Goal: Task Accomplishment & Management: Manage account settings

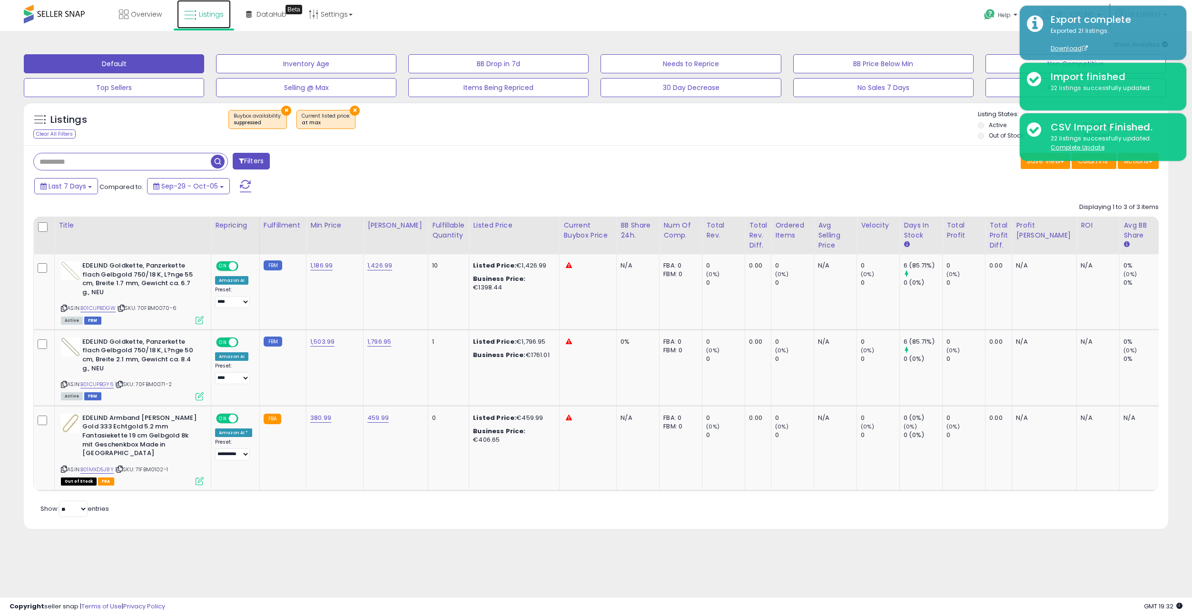
click at [211, 13] on span "Listings" at bounding box center [211, 15] width 25 height 10
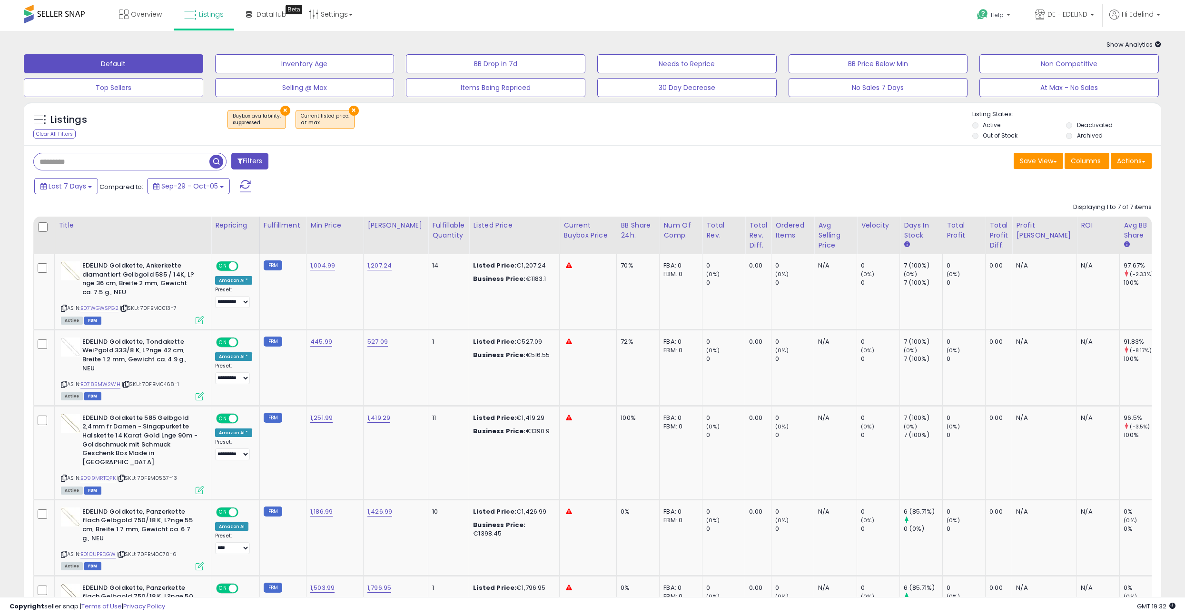
click at [349, 111] on button "×" at bounding box center [354, 111] width 10 height 10
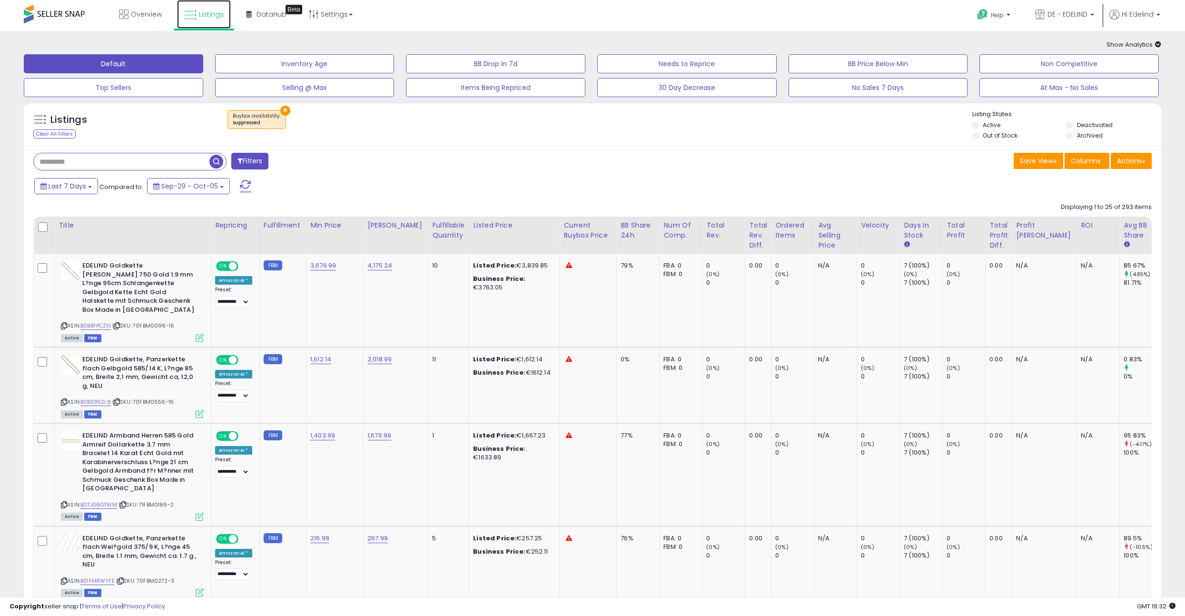
click at [219, 12] on span "Listings" at bounding box center [211, 15] width 25 height 10
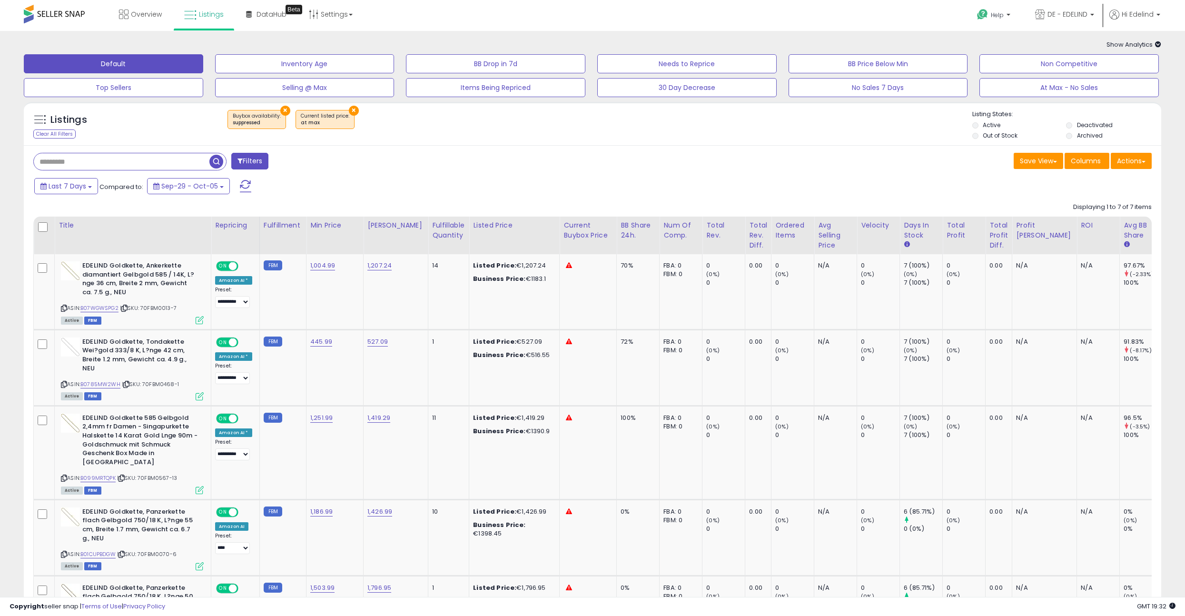
click at [280, 109] on button "×" at bounding box center [285, 111] width 10 height 10
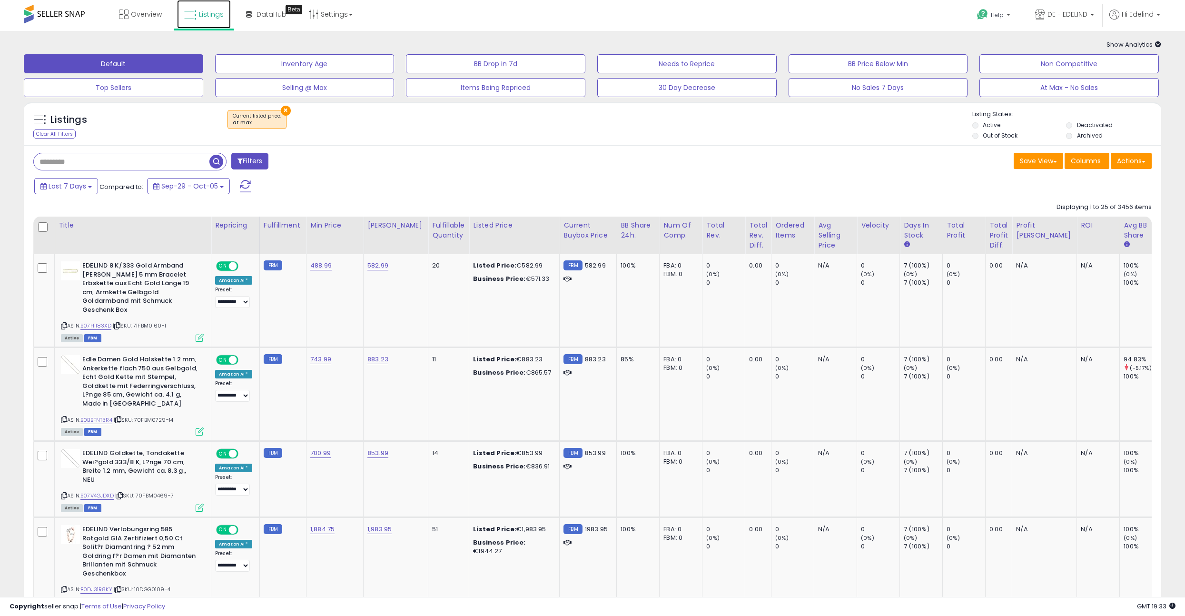
click at [208, 10] on span "Listings" at bounding box center [211, 15] width 25 height 10
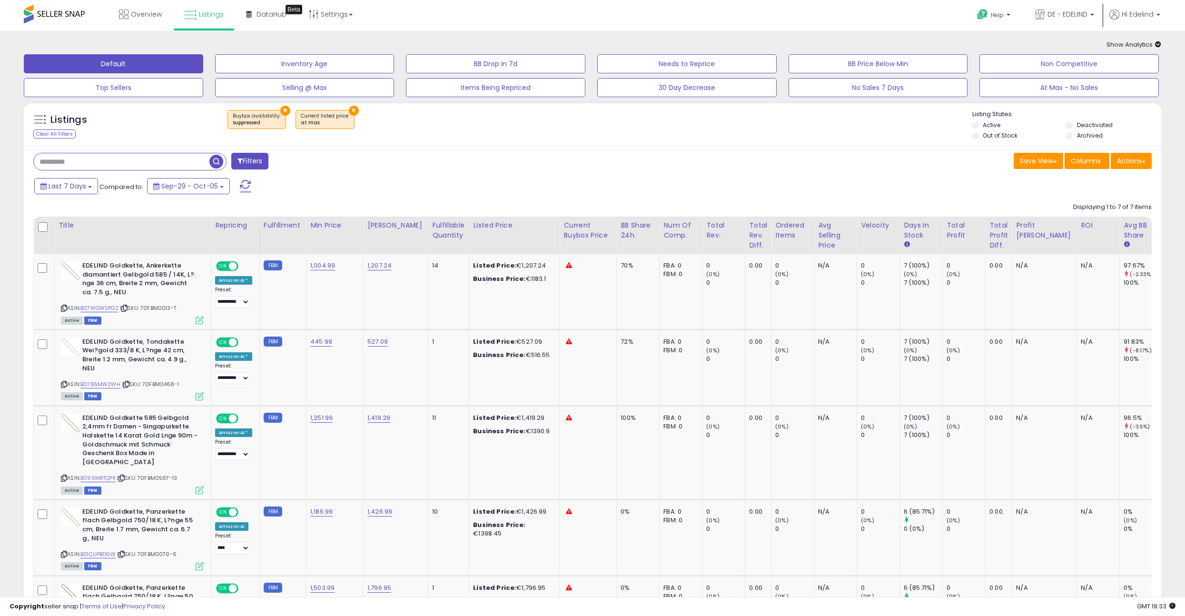
click at [349, 106] on button "×" at bounding box center [354, 111] width 10 height 10
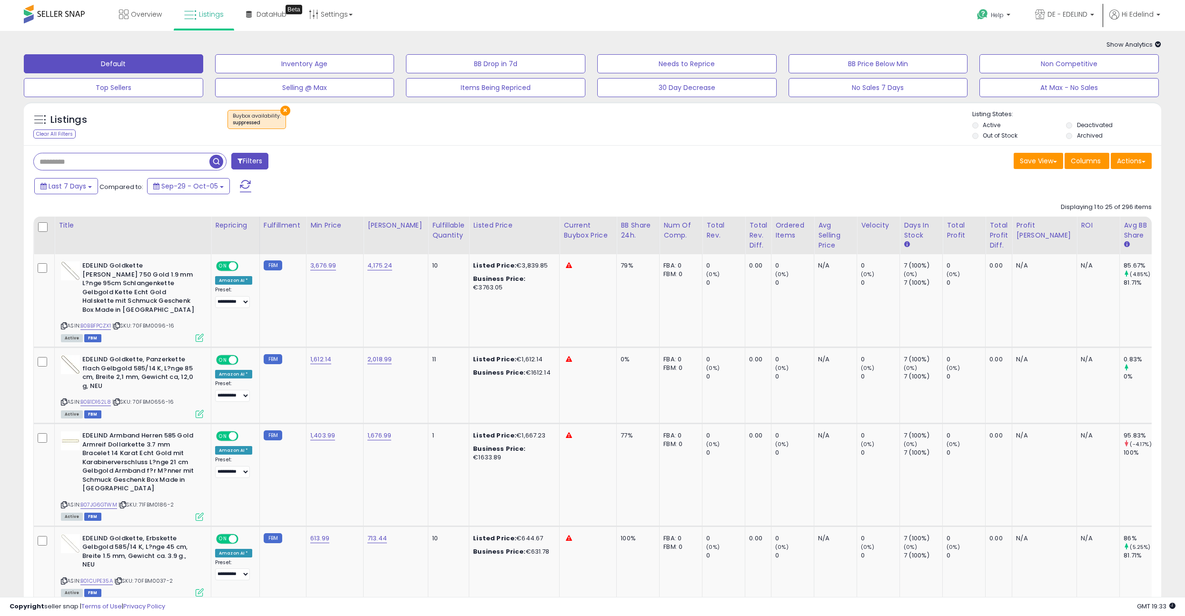
click at [282, 107] on button "×" at bounding box center [285, 111] width 10 height 10
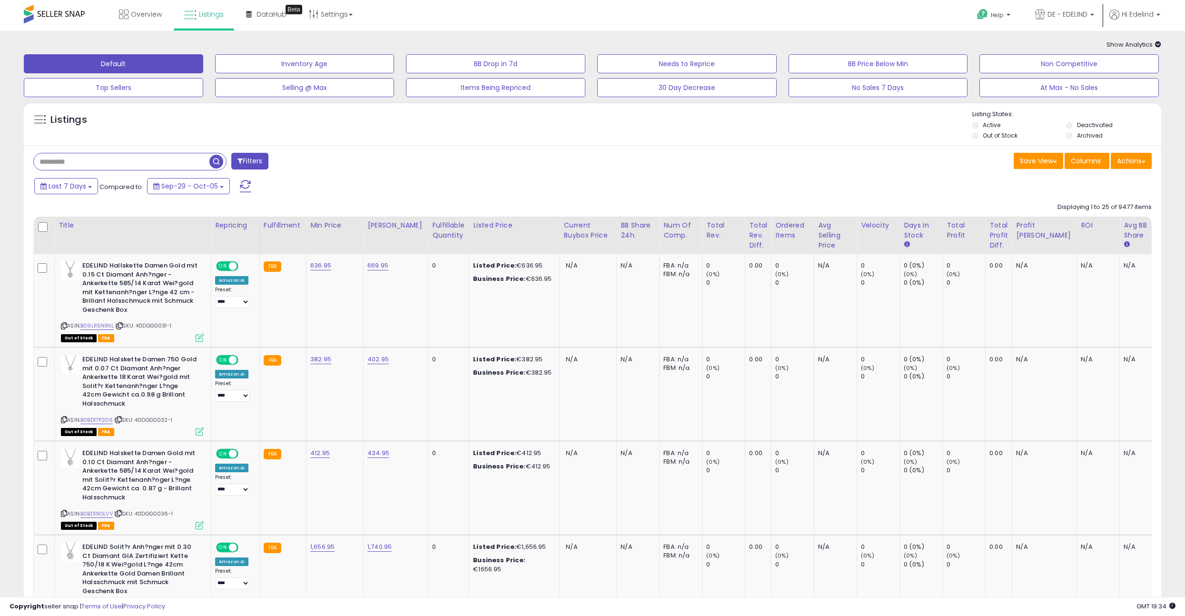
click at [250, 158] on button "Filters" at bounding box center [249, 161] width 37 height 17
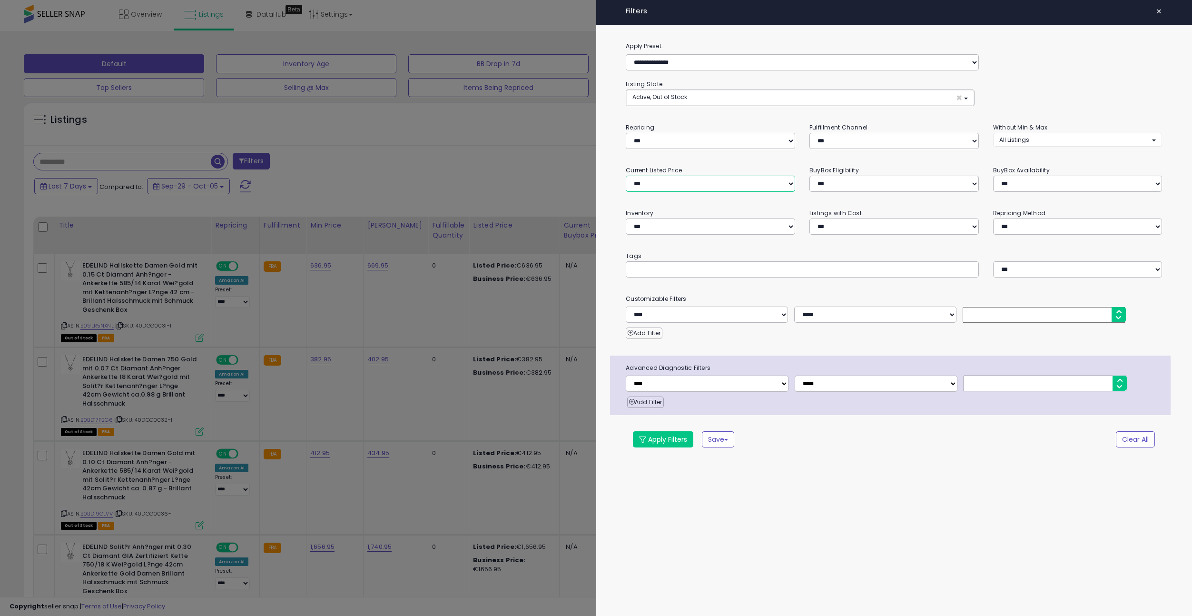
click at [694, 185] on select "**********" at bounding box center [710, 184] width 169 height 16
select select "**********"
click at [626, 176] on select "**********" at bounding box center [710, 184] width 169 height 16
click at [654, 440] on button "Apply Filters" at bounding box center [663, 439] width 60 height 16
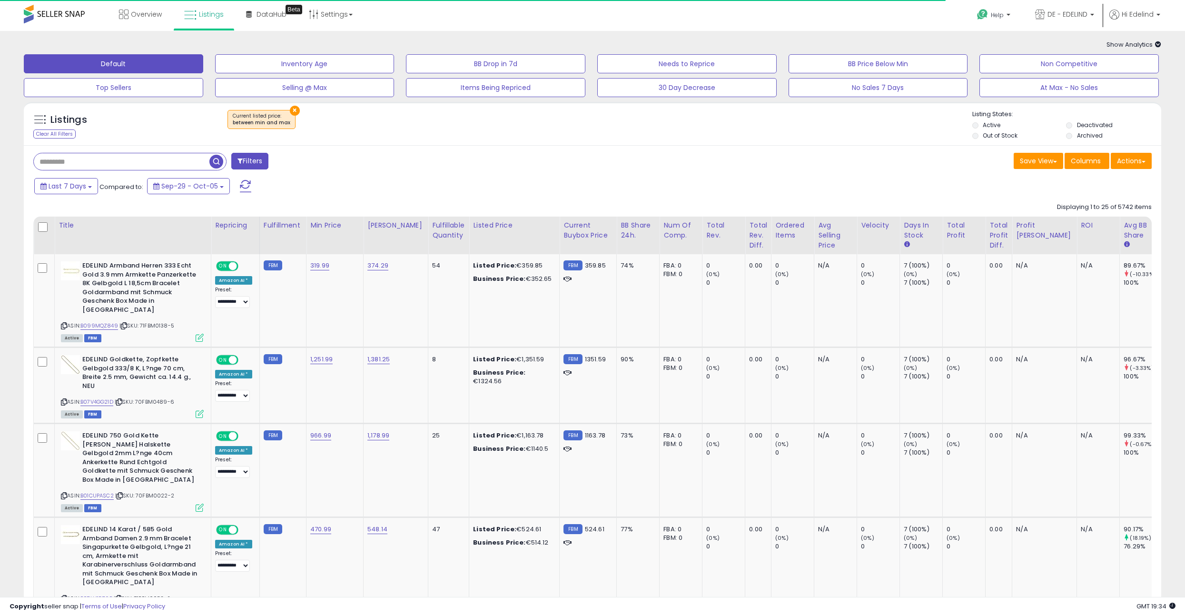
click at [250, 166] on button "Filters" at bounding box center [249, 161] width 37 height 17
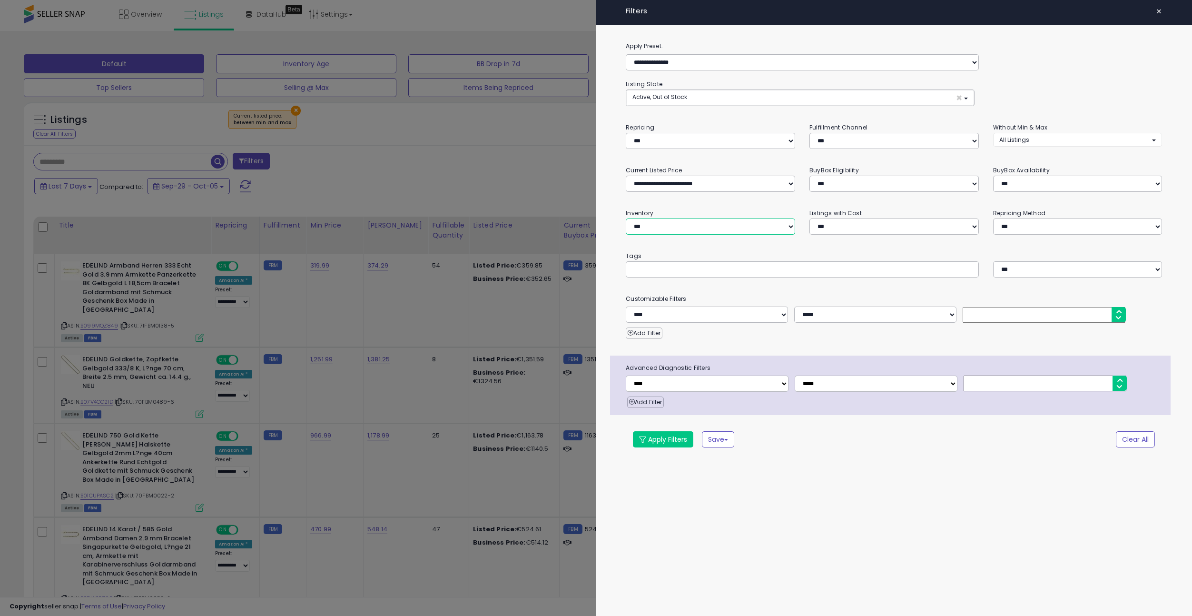
click at [703, 224] on select "**********" at bounding box center [710, 226] width 169 height 16
select select "********"
click at [626, 218] on select "**********" at bounding box center [710, 226] width 169 height 16
click at [715, 186] on select "**********" at bounding box center [710, 184] width 169 height 16
click at [649, 437] on button "Apply Filters" at bounding box center [663, 439] width 60 height 16
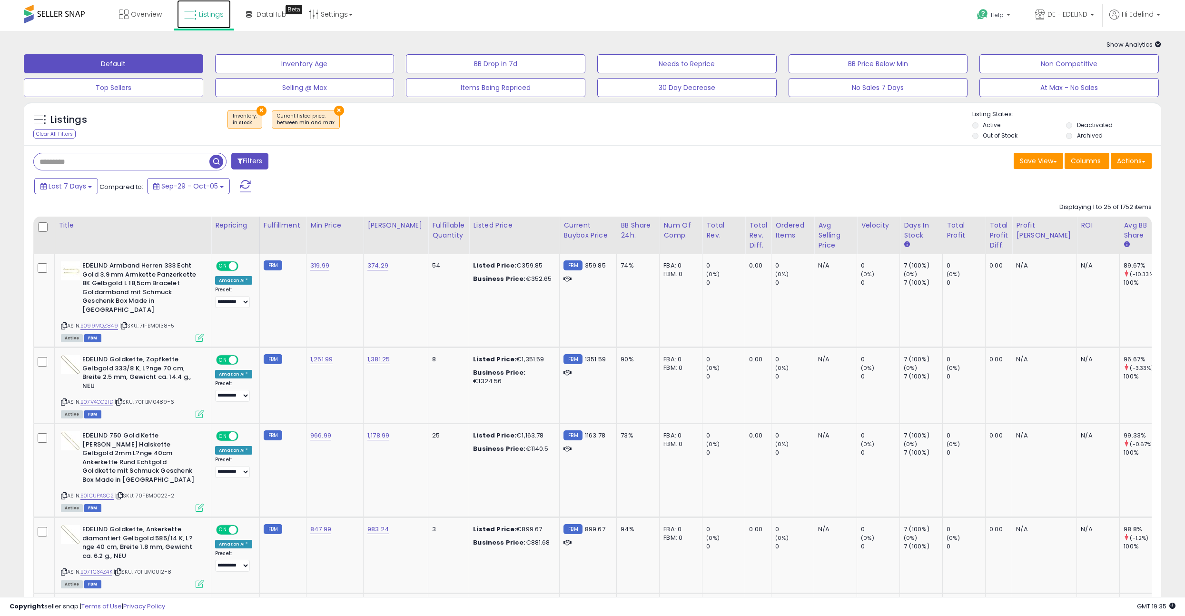
click at [206, 14] on span "Listings" at bounding box center [211, 15] width 25 height 10
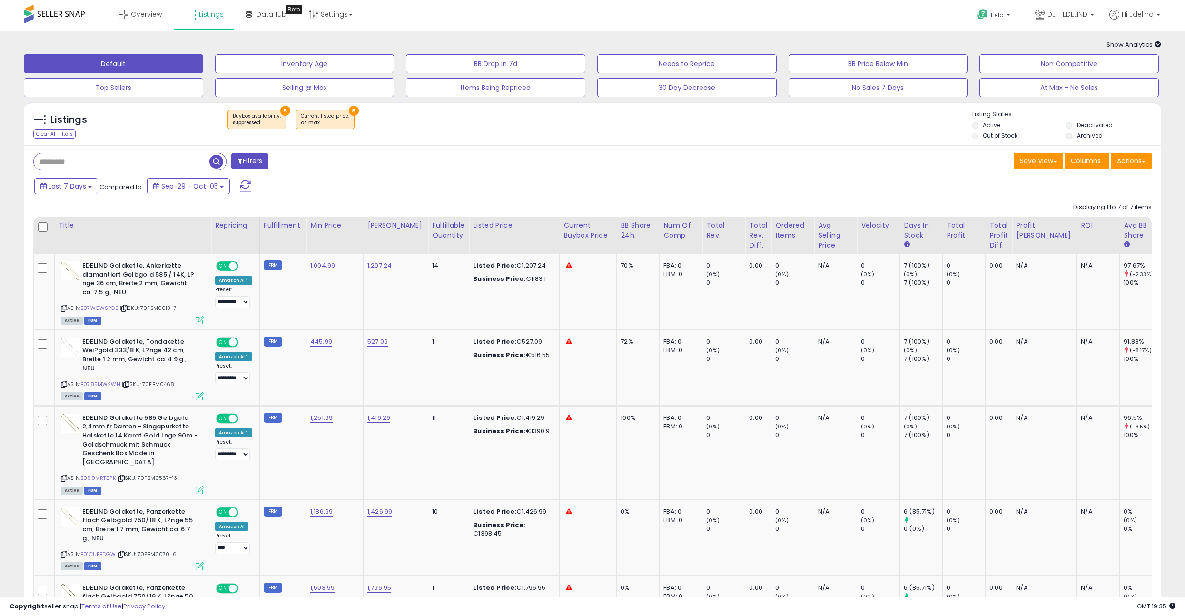
click at [349, 108] on button "×" at bounding box center [354, 111] width 10 height 10
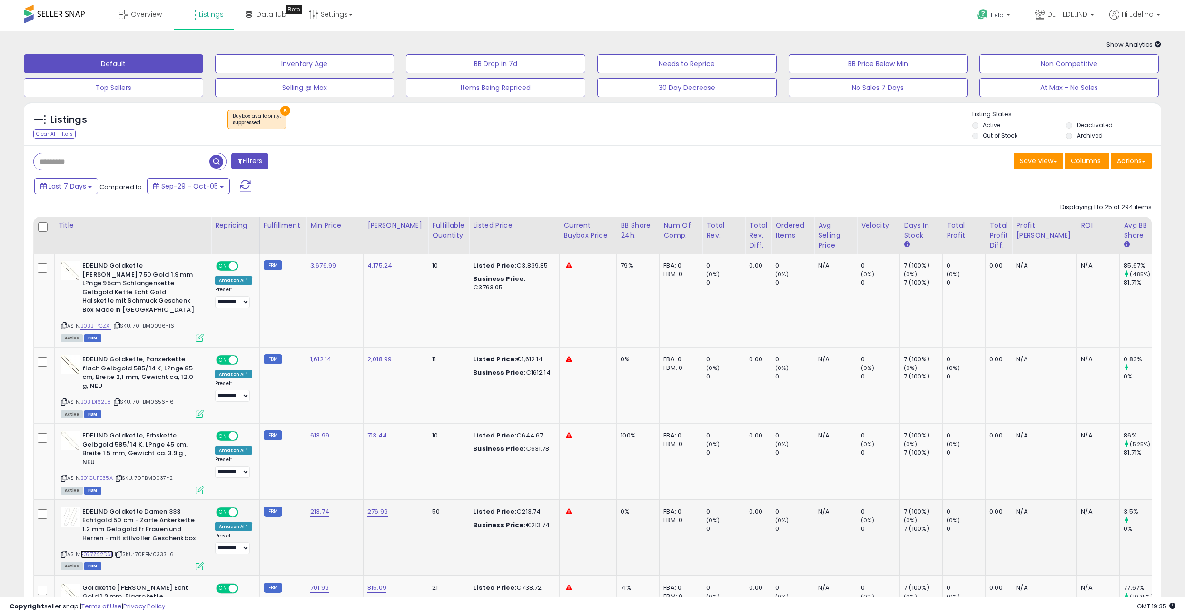
click at [105, 550] on link "B077Z22DSL" at bounding box center [96, 554] width 33 height 8
click at [534, 143] on div "Listings Clear All Filters × Buybox availability : suppressed" at bounding box center [592, 124] width 1137 height 44
click at [205, 17] on span "Listings" at bounding box center [211, 15] width 25 height 10
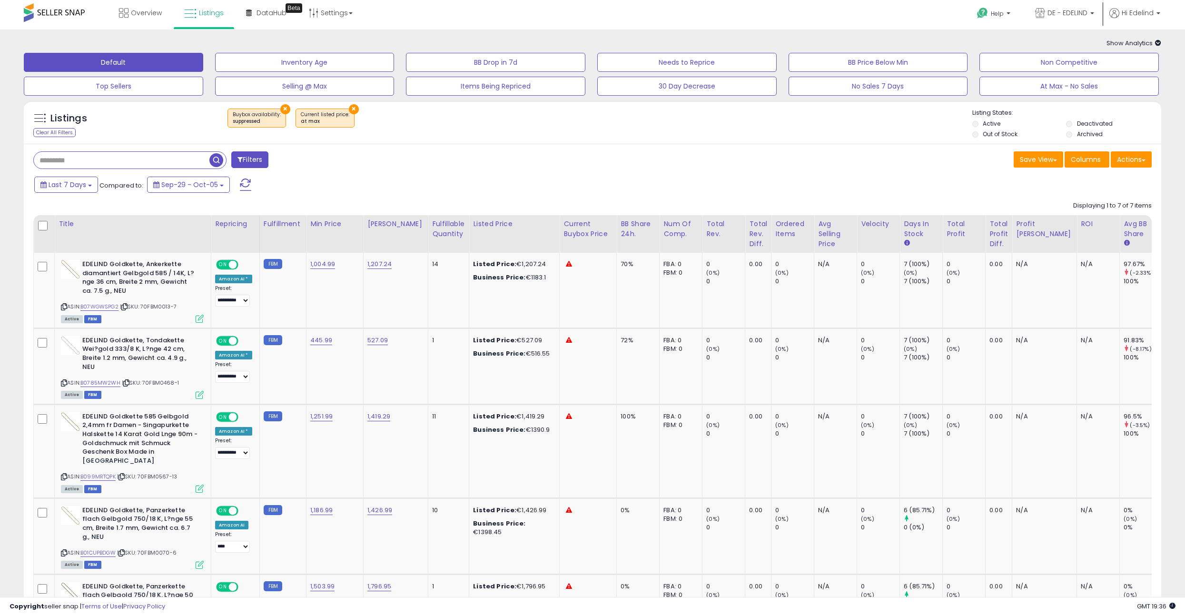
scroll to position [2, 0]
click at [102, 306] on link "B07WGWSPG2" at bounding box center [99, 306] width 38 height 8
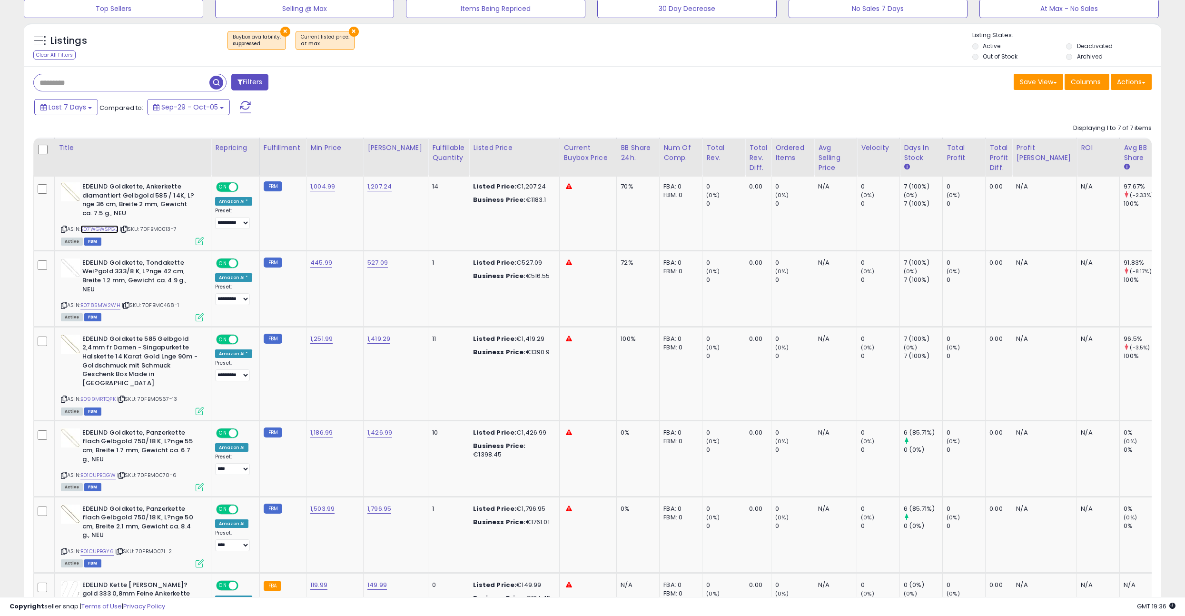
scroll to position [243, 0]
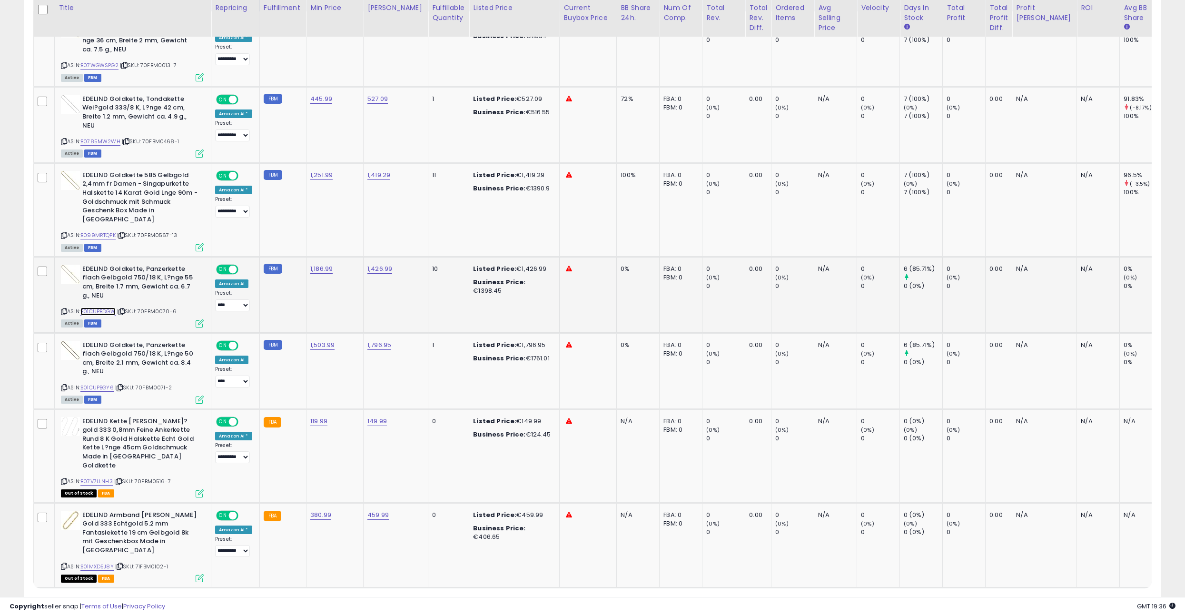
click at [106, 307] on link "B01CUPBDGW" at bounding box center [97, 311] width 35 height 8
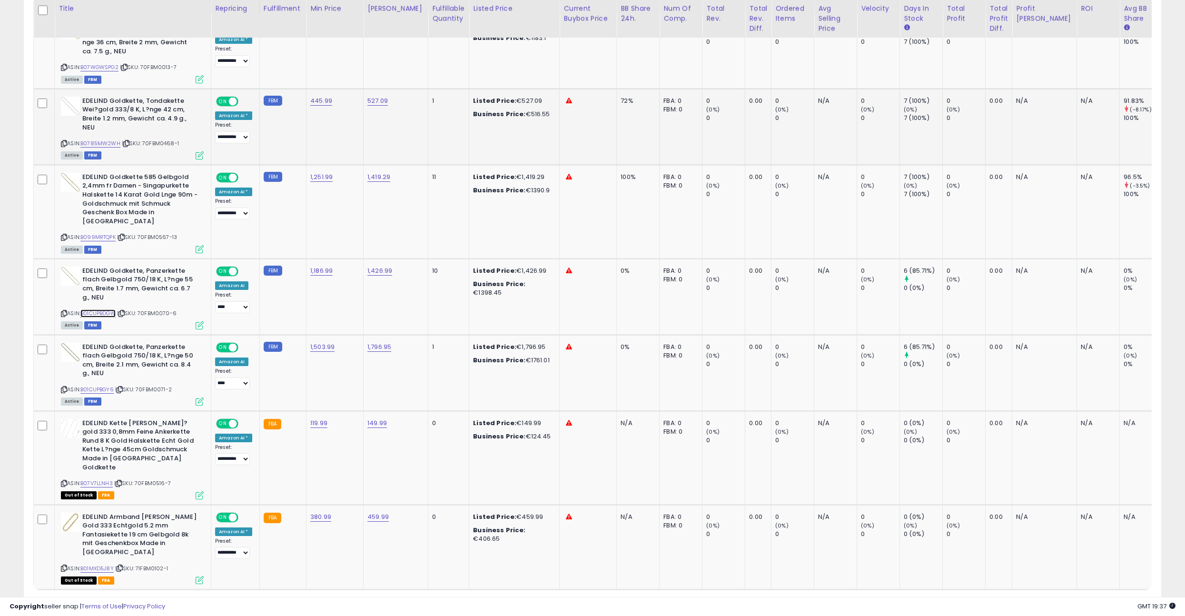
scroll to position [241, 0]
click at [91, 479] on link "B07V7LLNH3" at bounding box center [96, 483] width 32 height 8
click at [92, 479] on link "B07V7LLNH3" at bounding box center [96, 483] width 32 height 8
click at [660, 66] on td "FBA: 0 Low FBA: n/a Low FBA Back Ordered: n/a Low FBM: n/a Low SFP: n/a FBM: 0" at bounding box center [681, 50] width 43 height 75
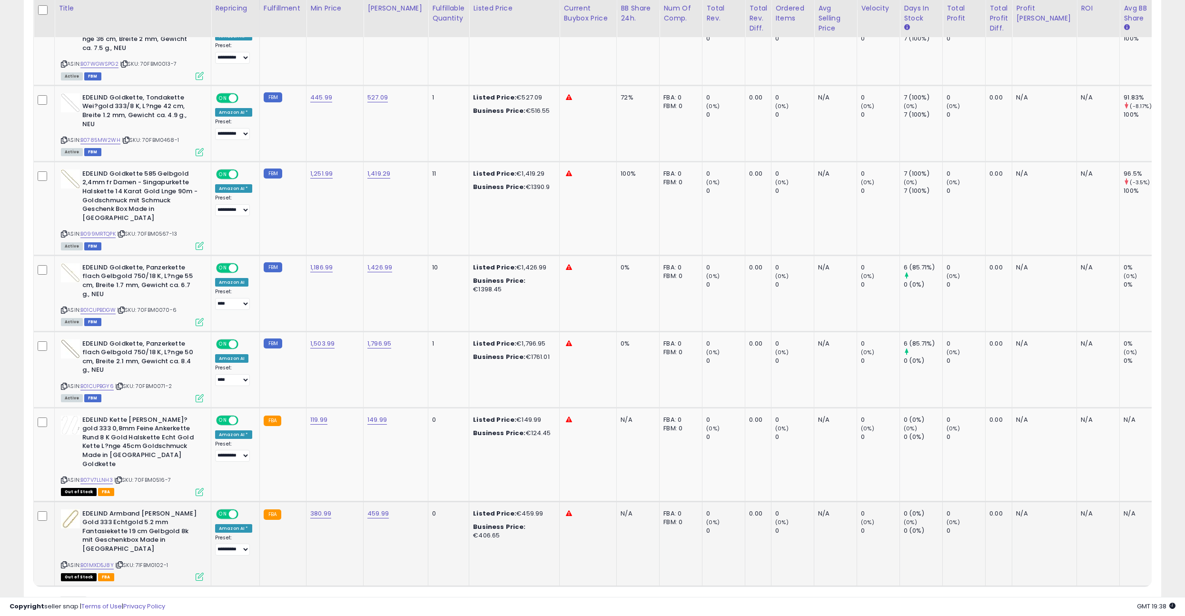
scroll to position [245, 0]
click at [96, 561] on link "B01MXD5J8Y" at bounding box center [96, 565] width 33 height 8
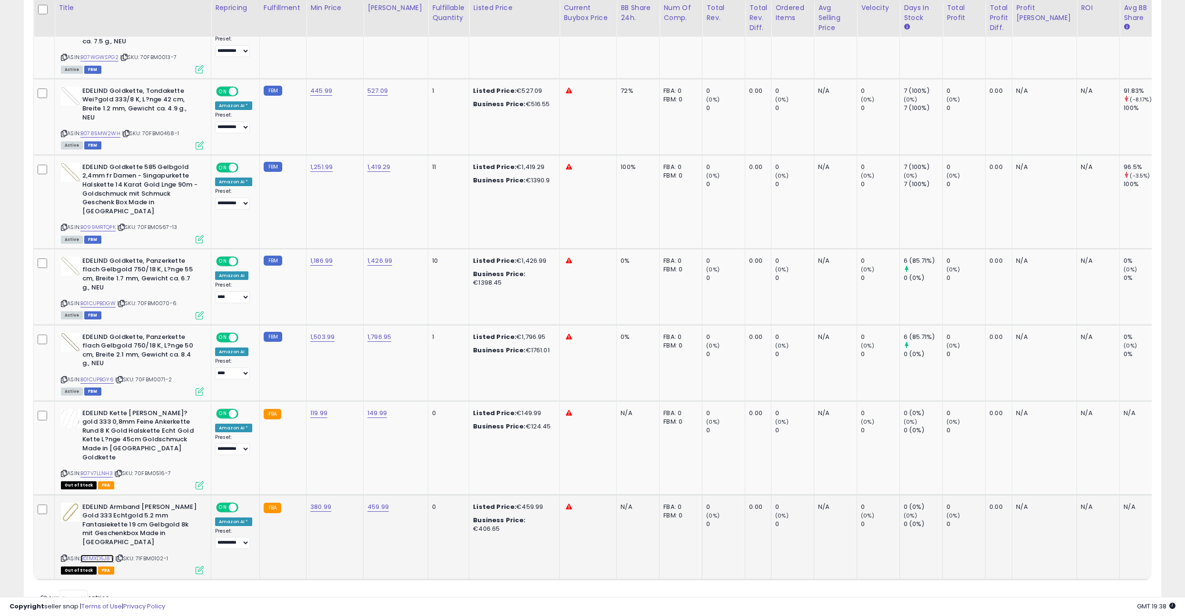
scroll to position [252, 0]
click at [99, 553] on link "B01MXD5J8Y" at bounding box center [96, 557] width 33 height 8
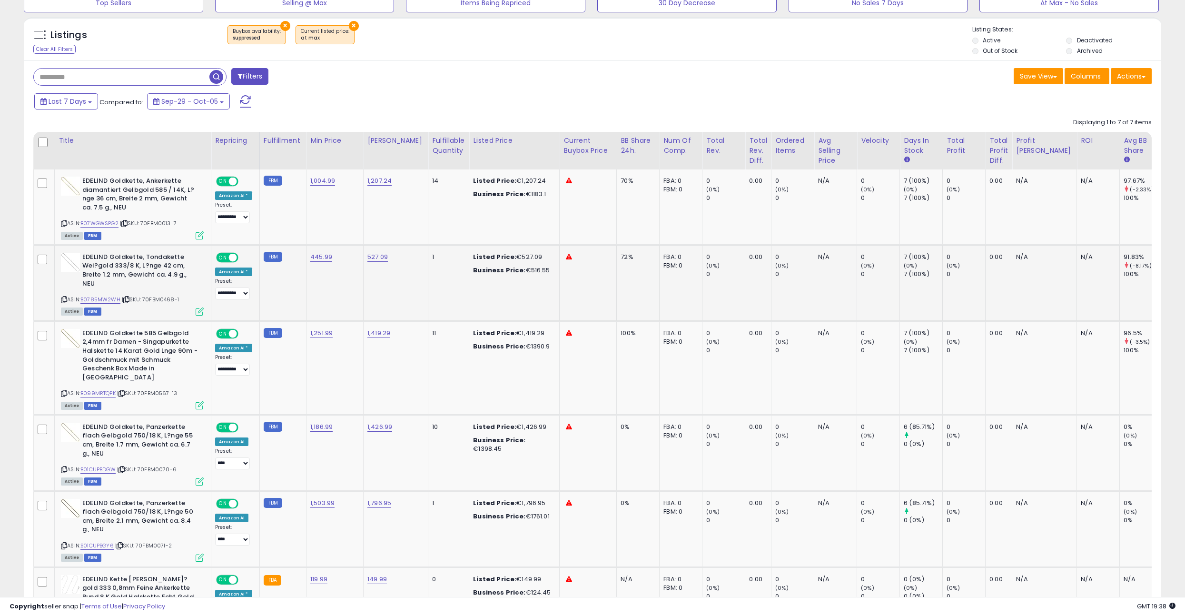
scroll to position [0, 0]
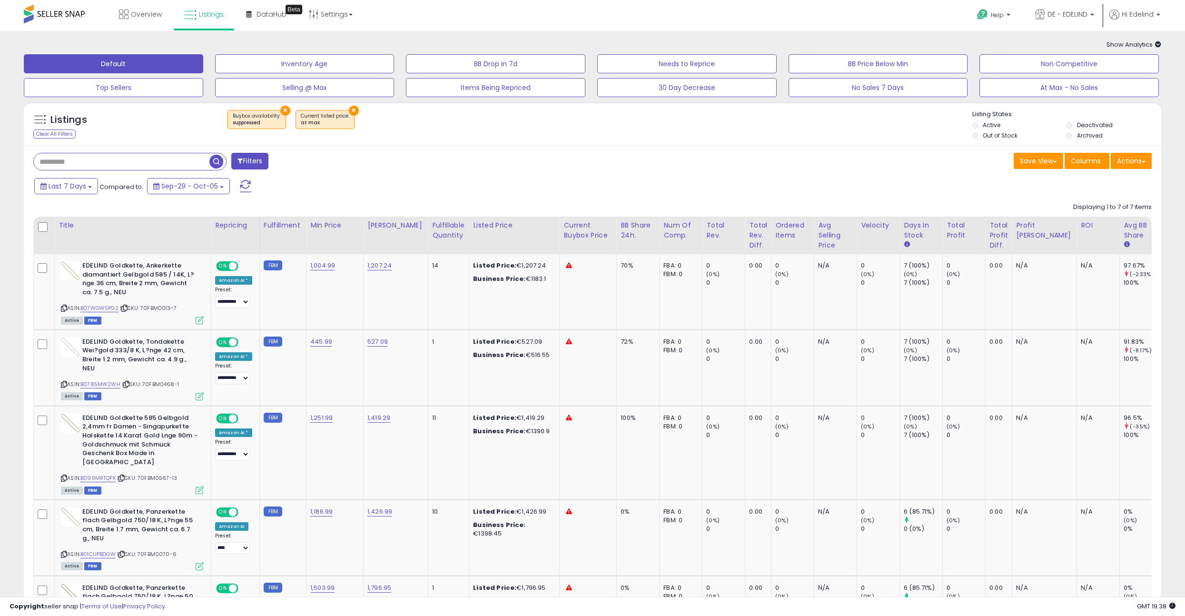
click at [476, 120] on div "× Buybox availability : suppressed × at max" at bounding box center [594, 123] width 757 height 27
click at [218, 16] on span "Listings" at bounding box center [211, 15] width 25 height 10
click at [349, 112] on button "×" at bounding box center [354, 111] width 10 height 10
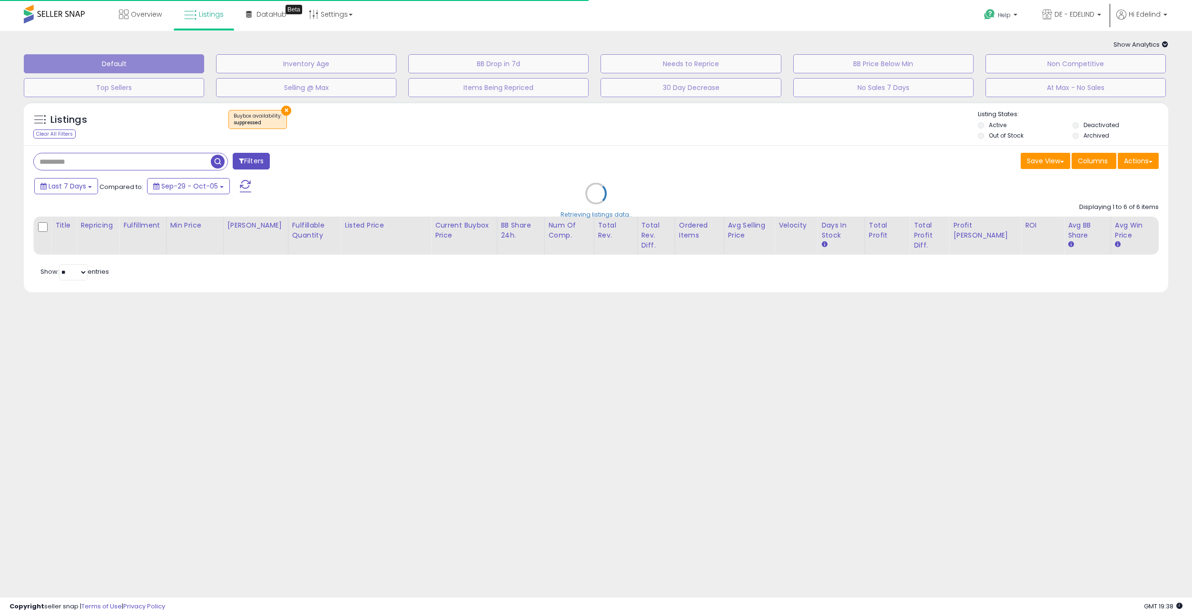
click at [277, 110] on div "Retrieving listings data.." at bounding box center [596, 200] width 1159 height 207
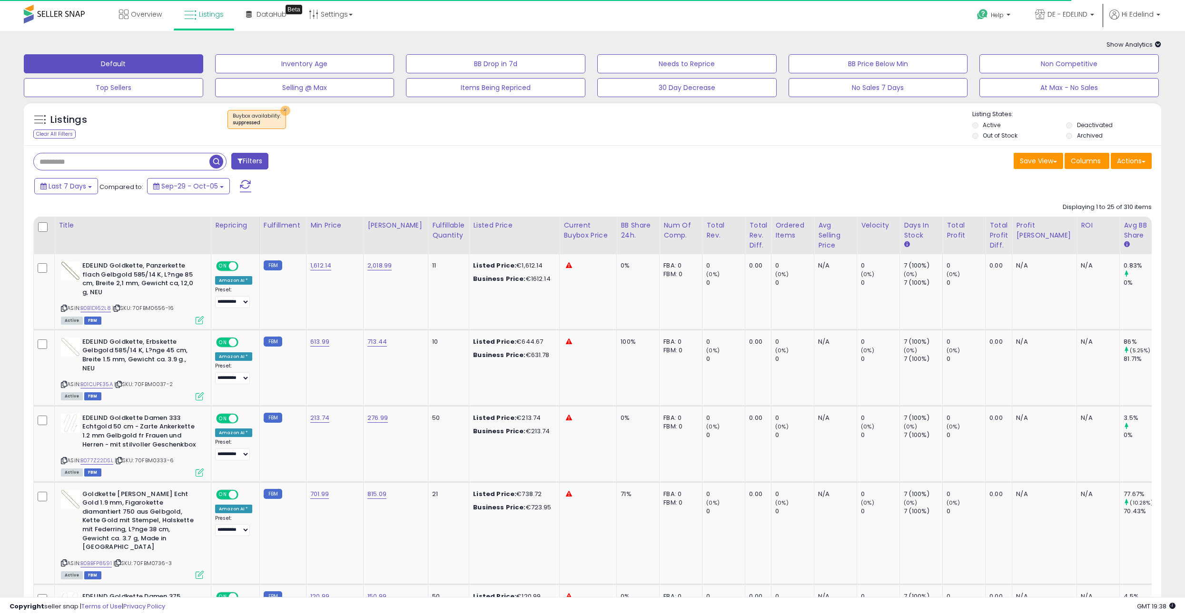
click at [284, 107] on button "×" at bounding box center [285, 111] width 10 height 10
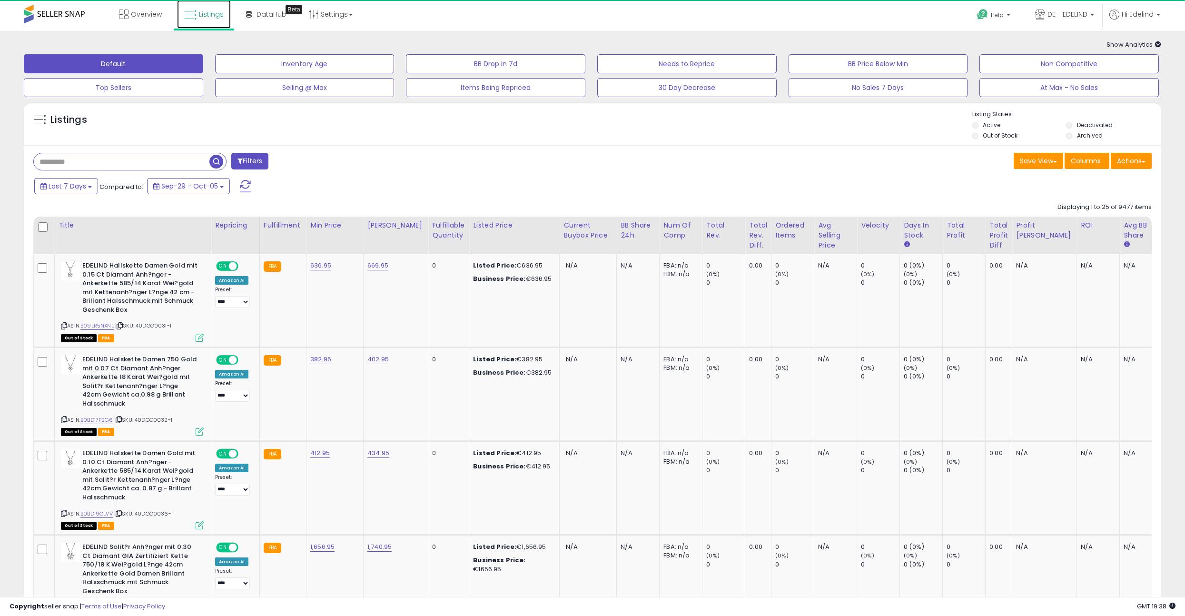
click at [208, 20] on link "Listings" at bounding box center [204, 14] width 54 height 29
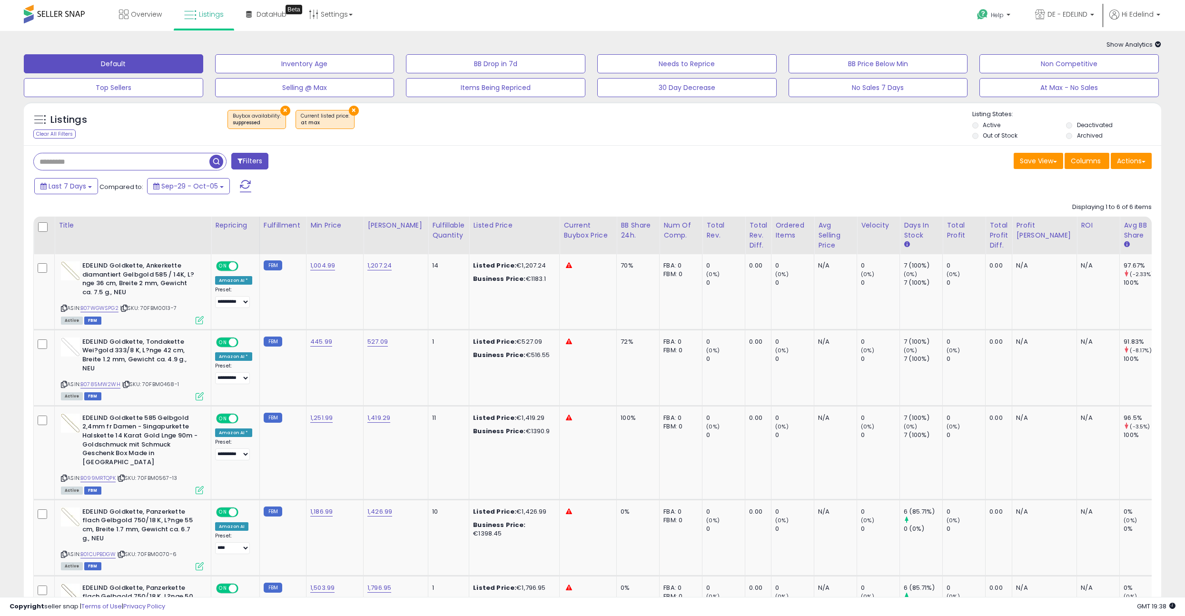
click at [547, 135] on div "× Buybox availability : suppressed × at max" at bounding box center [594, 123] width 757 height 27
click at [284, 108] on button "×" at bounding box center [285, 111] width 10 height 10
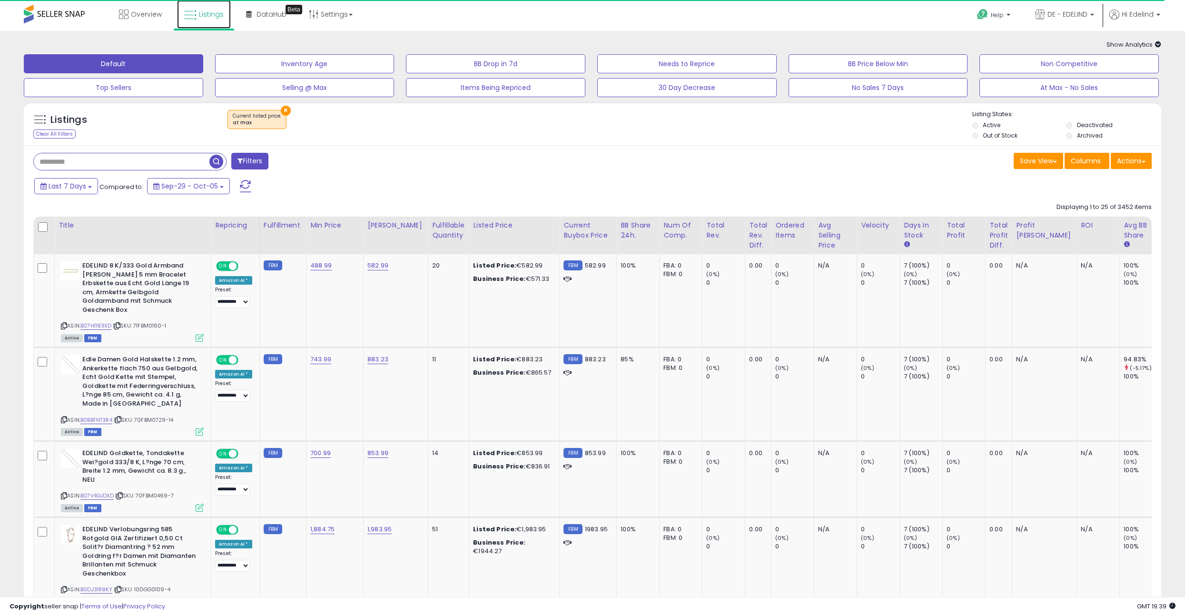
drag, startPoint x: 217, startPoint y: 18, endPoint x: 225, endPoint y: 19, distance: 8.1
click at [217, 18] on span "Listings" at bounding box center [211, 15] width 25 height 10
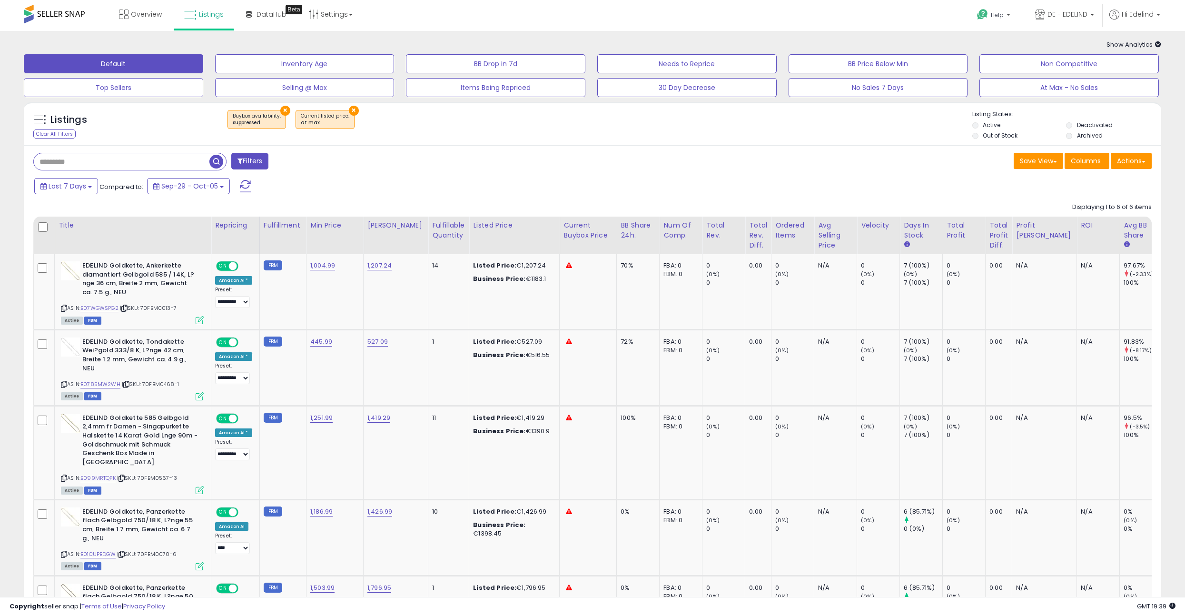
click at [349, 110] on button "×" at bounding box center [354, 111] width 10 height 10
